Goal: Check status: Check status

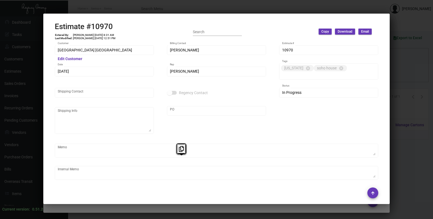
click at [400, 79] on div at bounding box center [216, 109] width 433 height 219
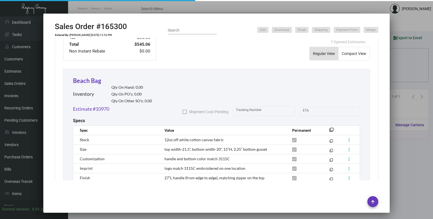
click at [400, 79] on div at bounding box center [216, 109] width 433 height 219
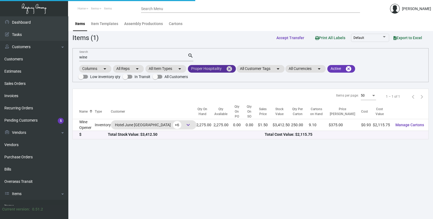
click at [227, 68] on mat-icon "cancel" at bounding box center [229, 69] width 7 height 7
click at [219, 69] on mat-chip "All Customers arrow_drop_down" at bounding box center [208, 69] width 41 height 8
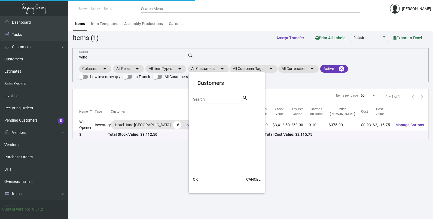
click at [218, 99] on input "Search" at bounding box center [217, 100] width 49 height 4
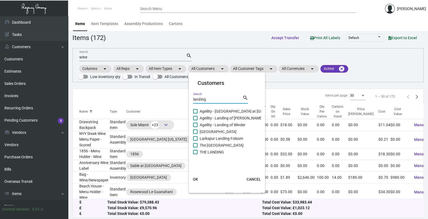
type input "landing"
click at [215, 146] on span "The [GEOGRAPHIC_DATA]" at bounding box center [222, 145] width 44 height 7
click at [195, 148] on input "The [GEOGRAPHIC_DATA]" at bounding box center [195, 148] width 0 height 0
checkbox input "true"
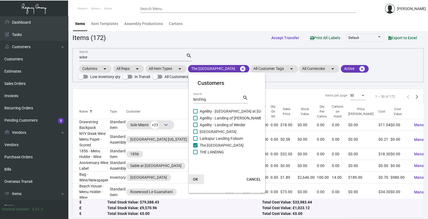
click at [198, 177] on button "OK" at bounding box center [195, 180] width 17 height 10
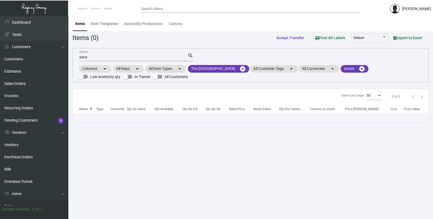
click at [102, 59] on input "wine" at bounding box center [133, 57] width 108 height 4
type input "w"
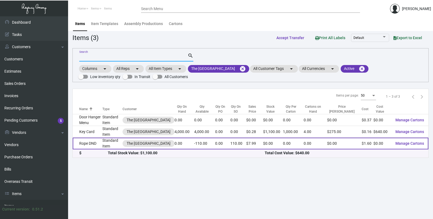
click at [196, 147] on td "-110.00" at bounding box center [204, 144] width 21 height 12
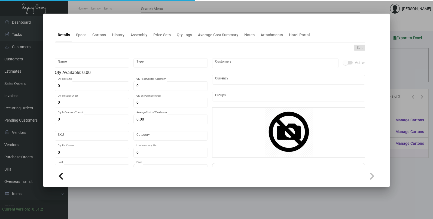
type input "Rope DND"
type input "Standard Item"
type input "110"
type input "$ 0.00"
type input "Overseas"
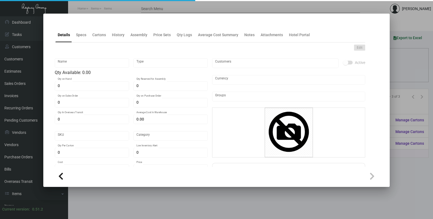
type input "$ 1.60"
type input "$ 7.99"
checkbox input "true"
type input "United States Dollar $"
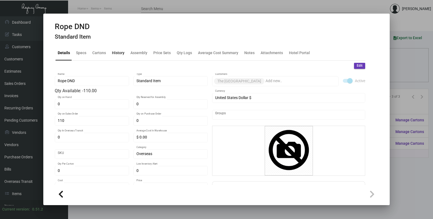
click at [119, 53] on div "History" at bounding box center [118, 53] width 13 height 6
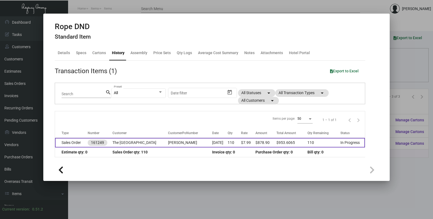
click at [212, 142] on td "[DATE]" at bounding box center [220, 143] width 16 height 10
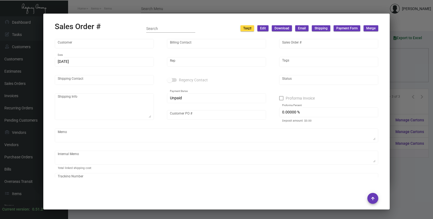
type input "The [GEOGRAPHIC_DATA]"
type input "[PERSON_NAME]"
type input "161249"
type input "[DATE]"
type input "[PERSON_NAME]"
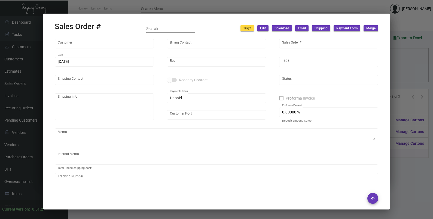
type input "[PERSON_NAME]"
type textarea "The [GEOGRAPHIC_DATA] - [PERSON_NAME] [STREET_ADDRESS]"
type input "[PERSON_NAME]"
type textarea "[DATE] - ACH down-payment rec'd $953.61"
type input "United States Dollar $"
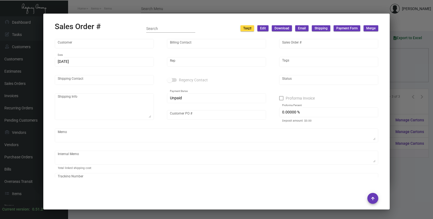
type input "8.50000 %"
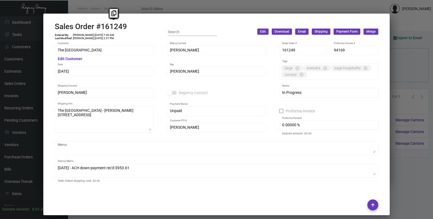
drag, startPoint x: 128, startPoint y: 27, endPoint x: 102, endPoint y: 28, distance: 25.6
click at [102, 28] on div "Sales Order #161249 Entered By: [PERSON_NAME] [DATE] 7:00 AM Last Modified: [PE…" at bounding box center [217, 31] width 324 height 19
copy h2 "161249"
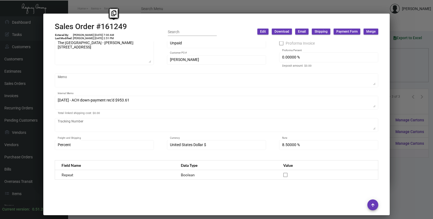
scroll to position [68, 0]
drag, startPoint x: 136, startPoint y: 109, endPoint x: 139, endPoint y: 106, distance: 3.9
click at [136, 109] on div "[DATE] - ACH down-payment rec'd $953.61 Internal Memo" at bounding box center [217, 102] width 318 height 15
click at [56, 99] on div "[DATE] - ACH down-payment rec'd $953.61 Internal Memo" at bounding box center [217, 102] width 324 height 15
